Goal: Information Seeking & Learning: Check status

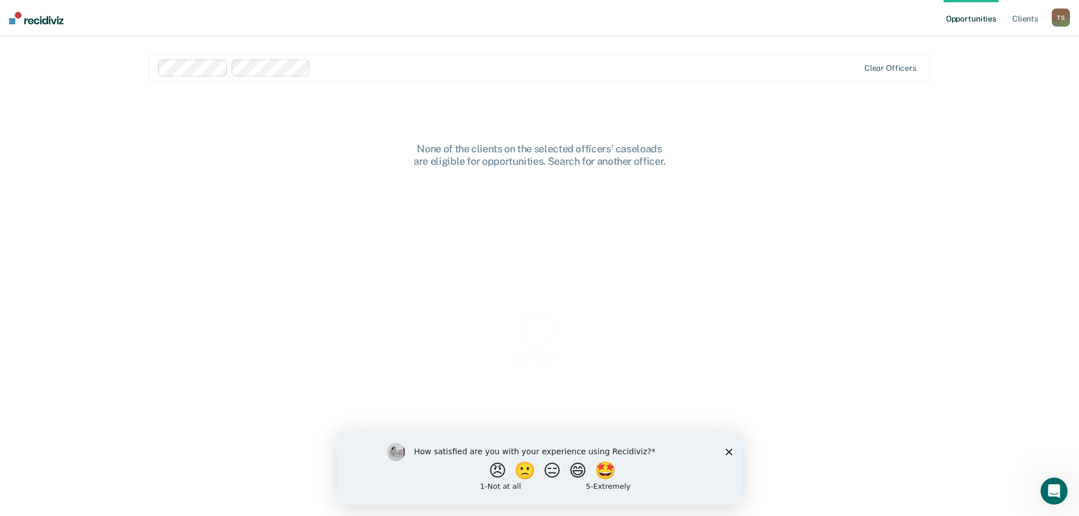
click at [337, 70] on div at bounding box center [587, 67] width 544 height 13
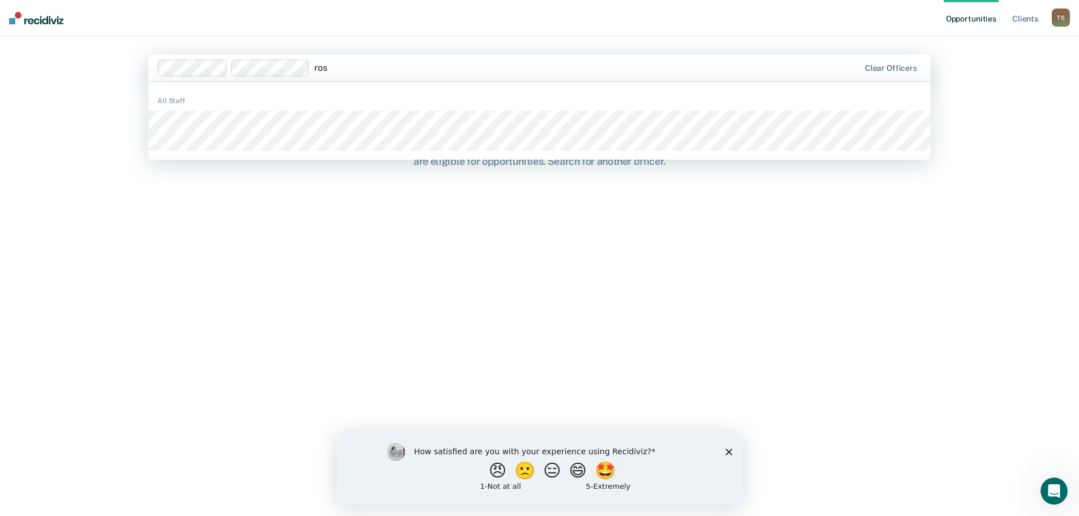
type input "[PERSON_NAME]"
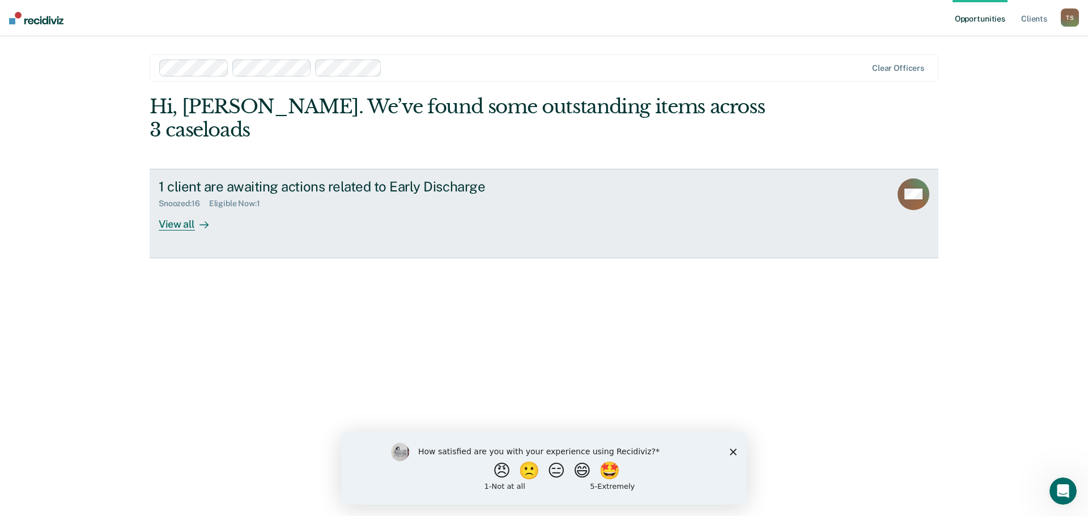
click at [184, 208] on div "View all" at bounding box center [190, 219] width 63 height 22
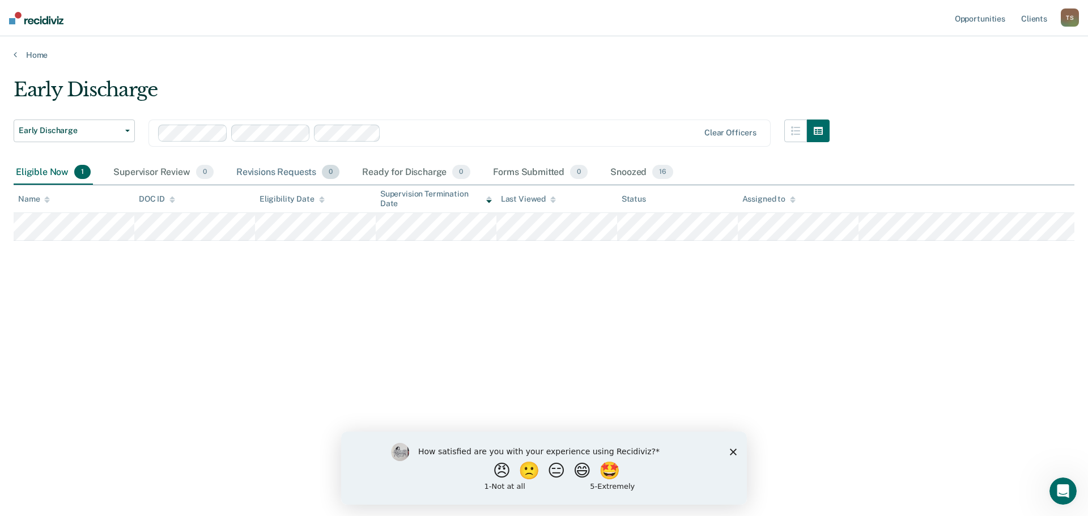
click at [252, 173] on div "Revisions Requests 0" at bounding box center [288, 172] width 108 height 25
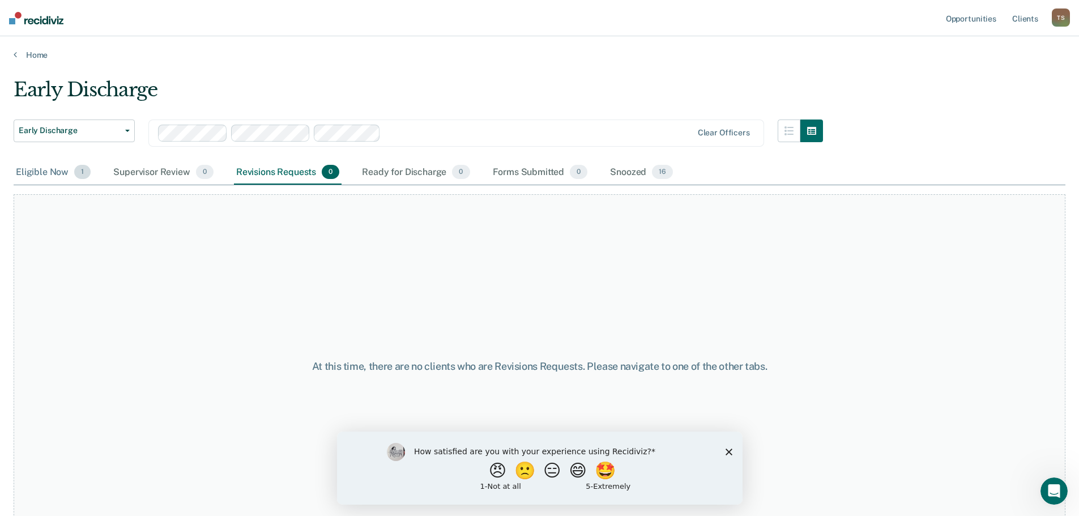
drag, startPoint x: 78, startPoint y: 173, endPoint x: 80, endPoint y: 184, distance: 11.0
click at [78, 174] on span "1" at bounding box center [82, 172] width 16 height 15
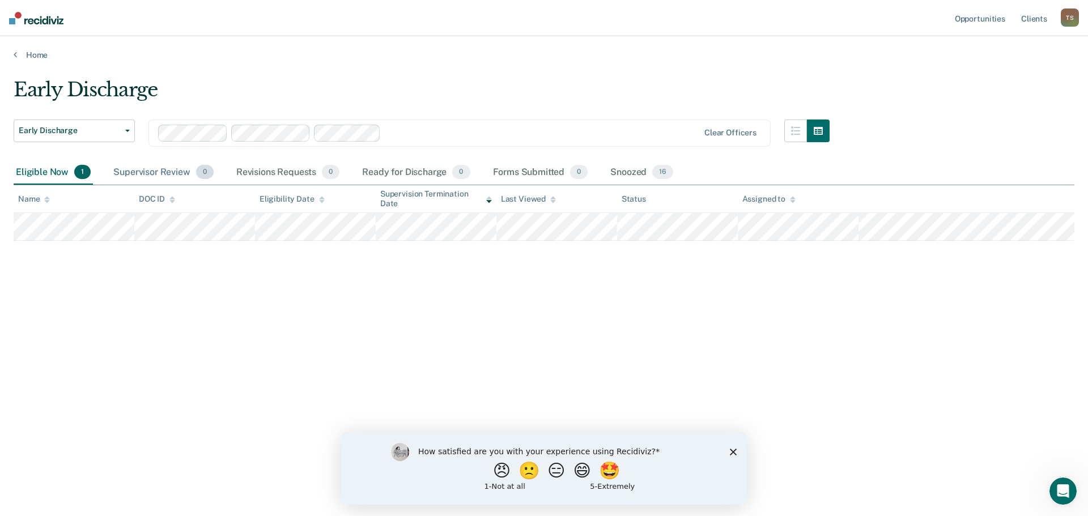
click at [204, 177] on span "0" at bounding box center [205, 172] width 18 height 15
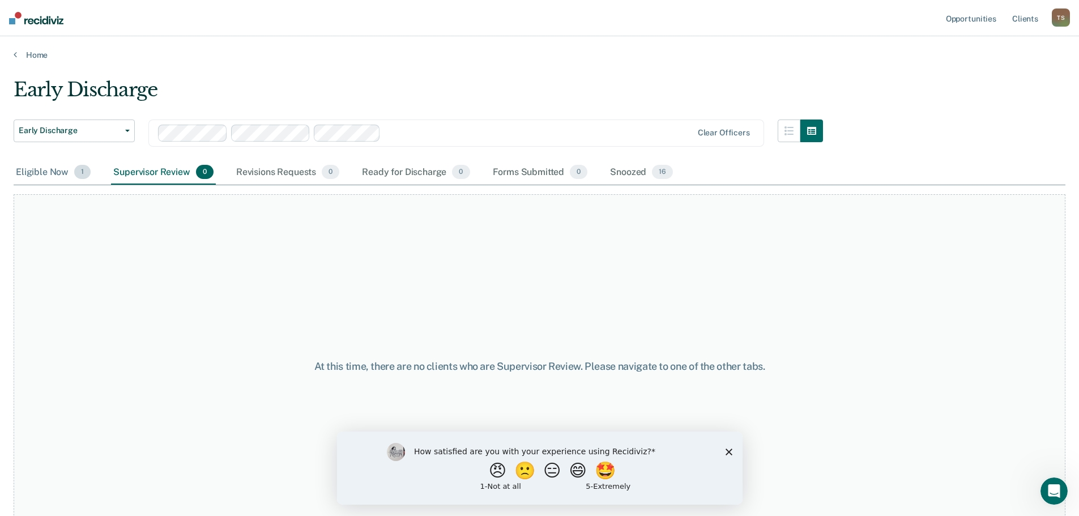
click at [85, 176] on span "1" at bounding box center [82, 172] width 16 height 15
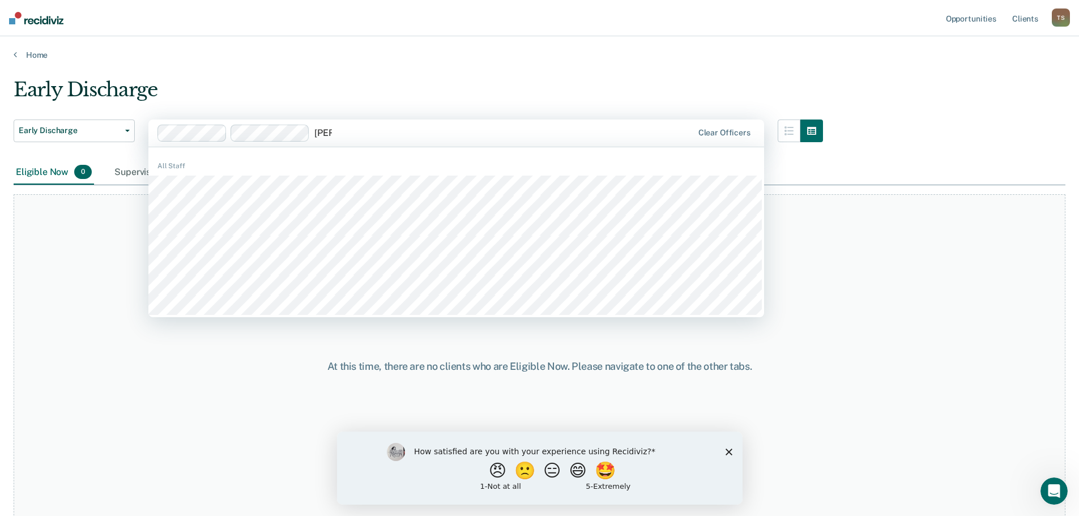
type input "[PERSON_NAME]"
